Goal: Task Accomplishment & Management: Complete application form

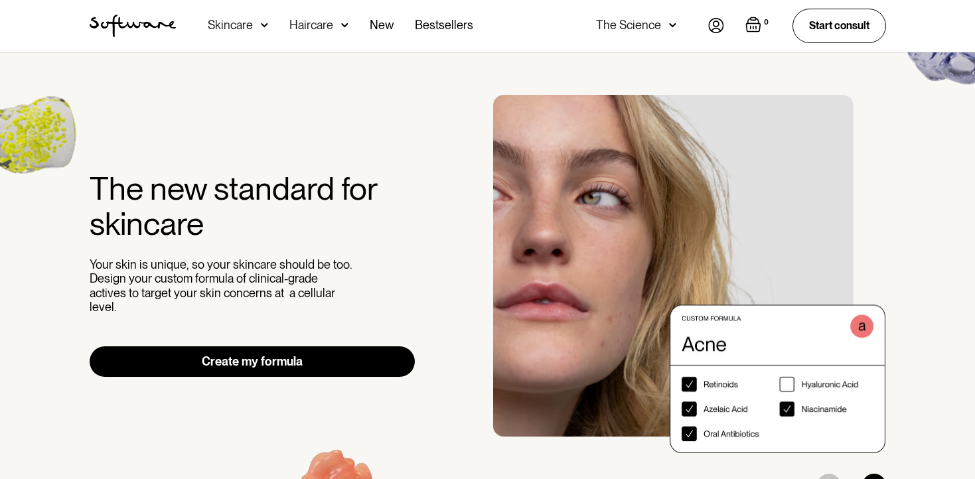
click at [646, 28] on div "The Science" at bounding box center [628, 25] width 65 height 13
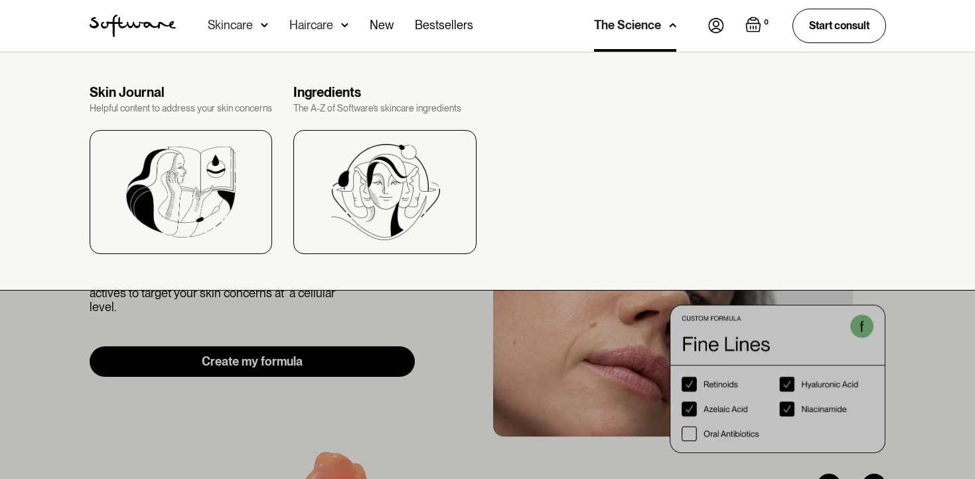
click at [262, 29] on img at bounding box center [264, 25] width 7 height 13
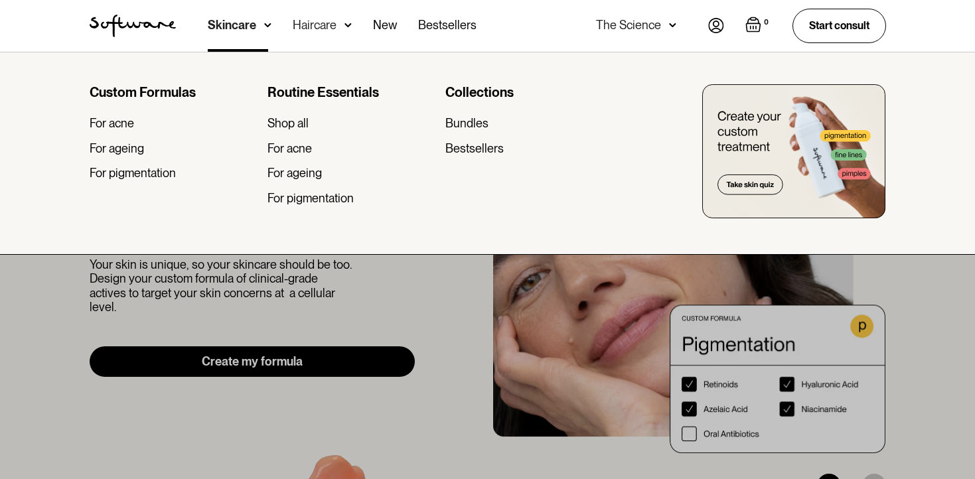
click at [550, 33] on nav "Acne Ageing Pigmentation Everyday care Hair Loss Learn Skincare Custom Formulas…" at bounding box center [442, 26] width 532 height 52
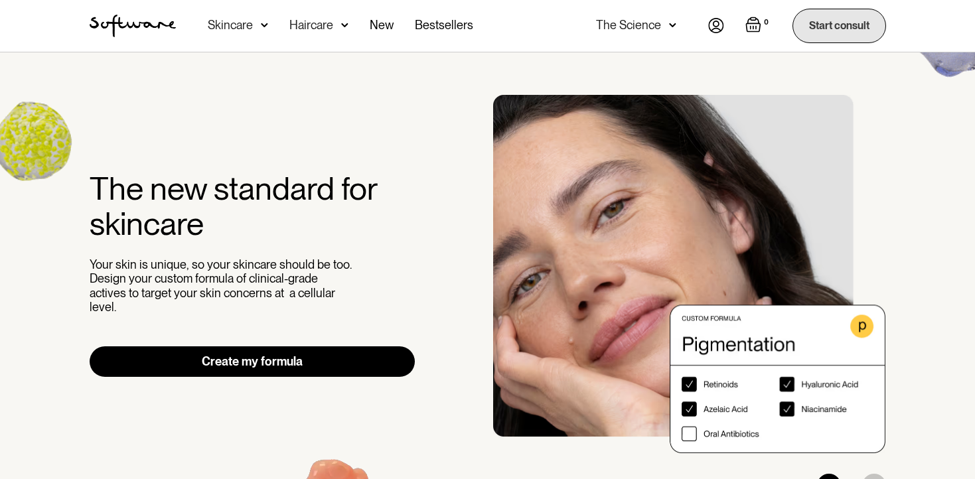
click at [828, 21] on link "Start consult" at bounding box center [839, 26] width 94 height 34
